Goal: Information Seeking & Learning: Learn about a topic

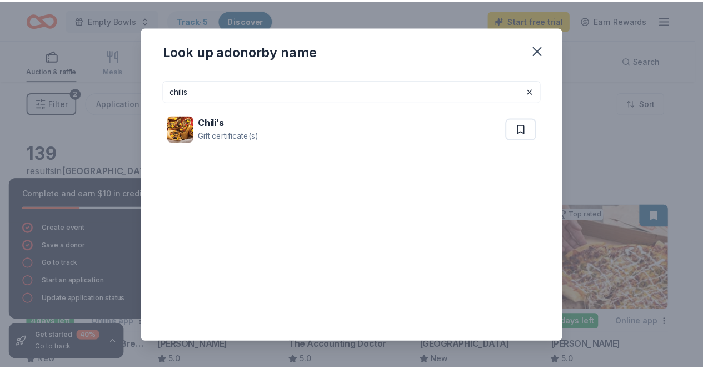
scroll to position [518, 0]
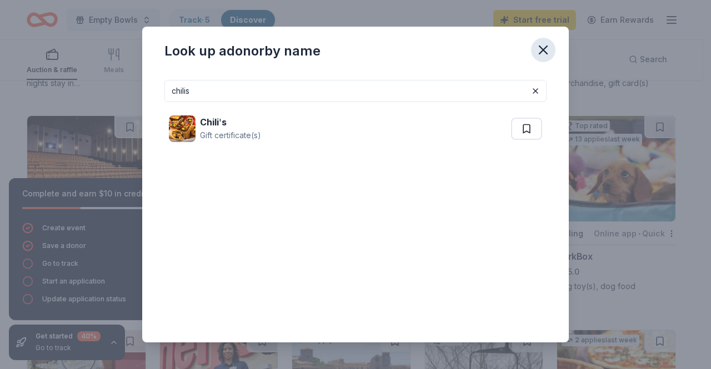
click at [547, 49] on icon "button" at bounding box center [544, 50] width 16 height 16
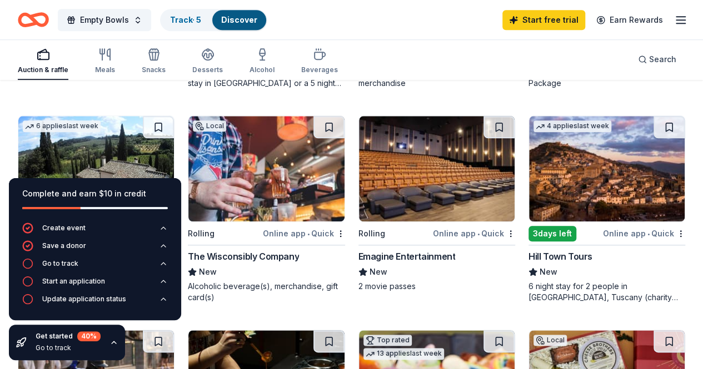
click at [391, 15] on div "Empty Bowls Track · 5 Discover Start free trial Earn Rewards" at bounding box center [351, 20] width 667 height 26
click at [676, 17] on line "button" at bounding box center [680, 17] width 9 height 0
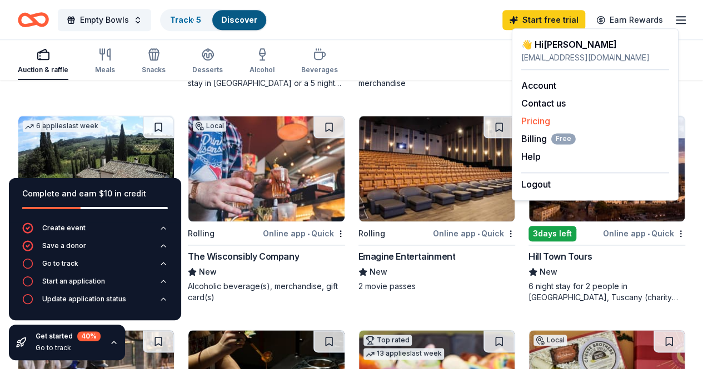
drag, startPoint x: 543, startPoint y: 119, endPoint x: 533, endPoint y: 118, distance: 10.6
click at [533, 118] on link "Pricing" at bounding box center [535, 121] width 29 height 11
click at [526, 122] on link "Pricing" at bounding box center [535, 121] width 29 height 11
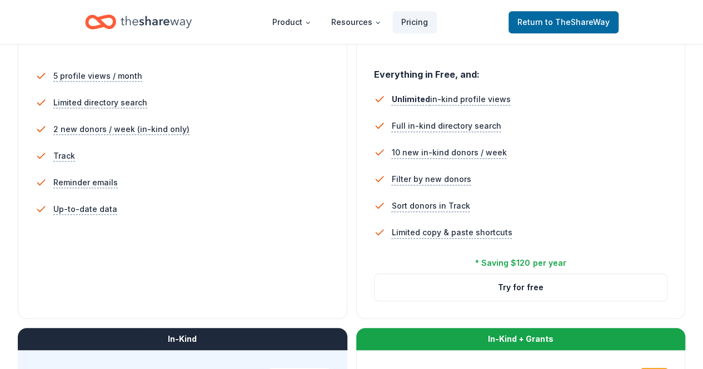
scroll to position [311, 0]
